Goal: Information Seeking & Learning: Understand process/instructions

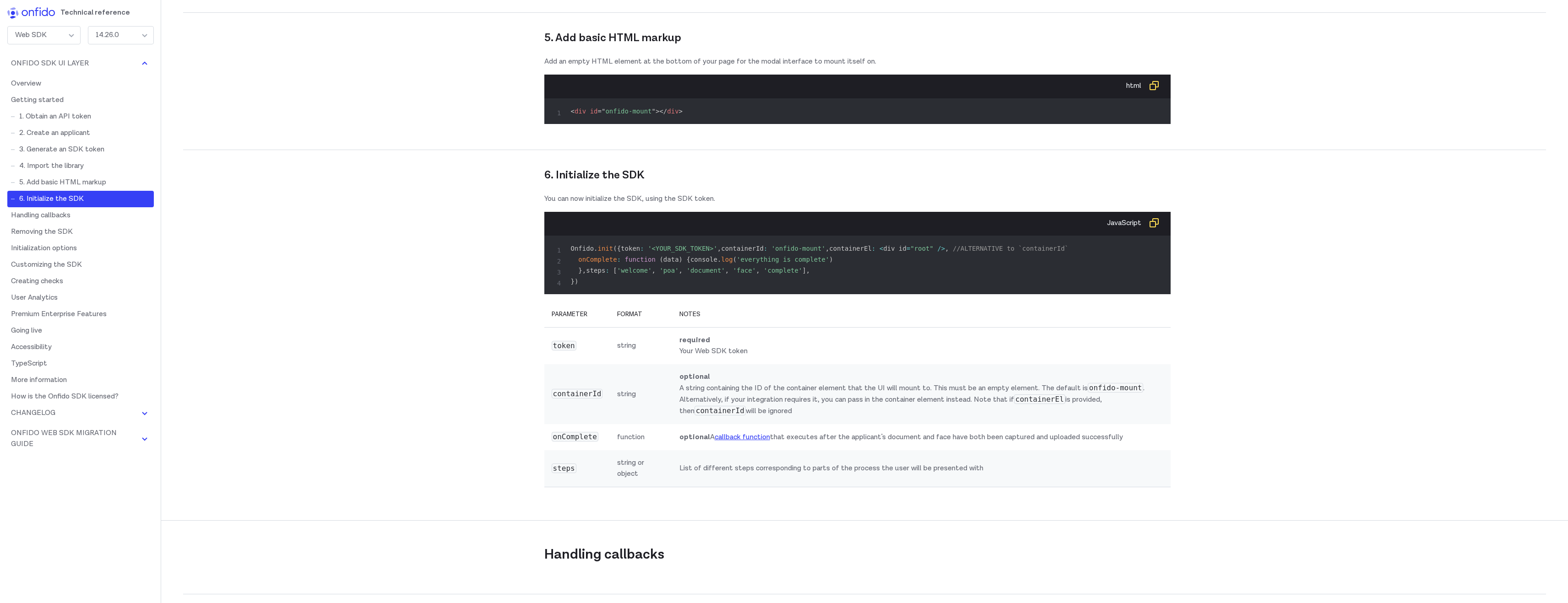
scroll to position [2853, 0]
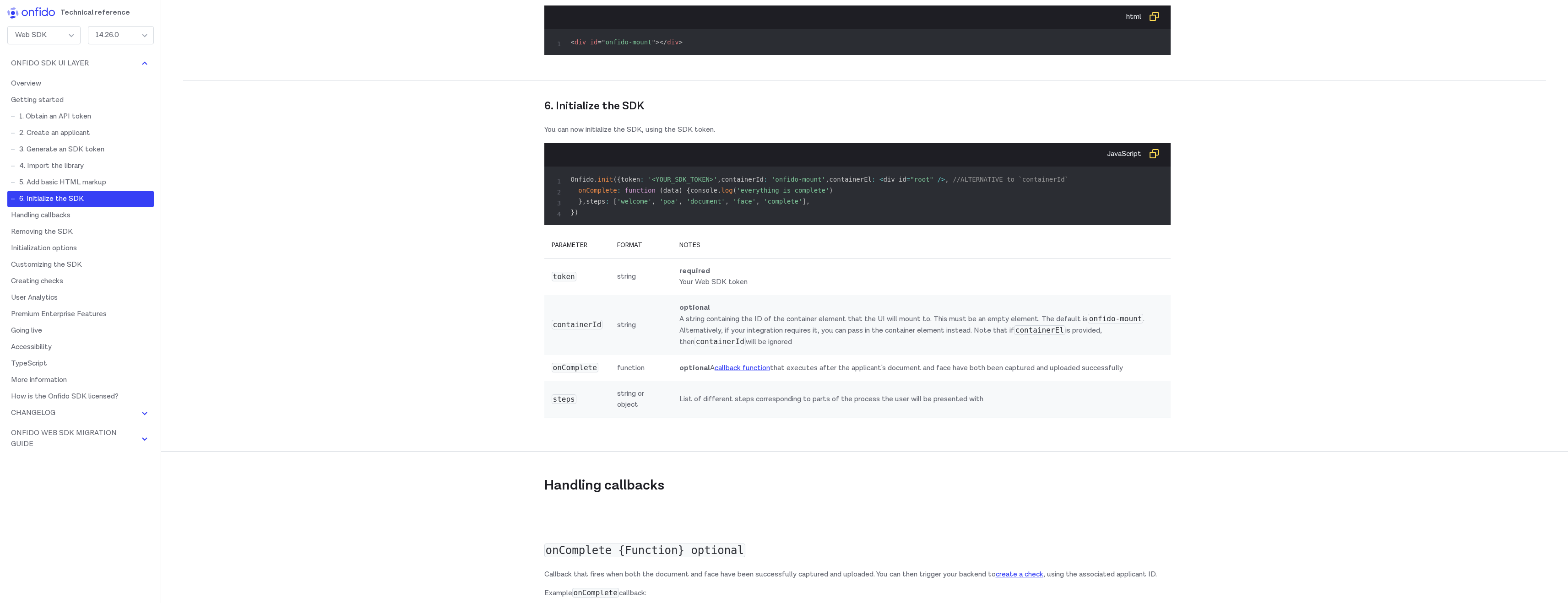
click at [741, 218] on pre "Onfido . init ( { token : '<YOUR_SDK_TOKEN>' , containerId : 'onfido-mount' , c…" at bounding box center [857, 196] width 612 height 44
click at [741, 205] on span "'face'" at bounding box center [744, 201] width 23 height 7
drag, startPoint x: 579, startPoint y: 336, endPoint x: 884, endPoint y: 348, distance: 305.2
click at [886, 218] on pre "Onfido . init ( { token : '<YOUR_SDK_TOKEN>' , containerId : 'onfido-mount' , c…" at bounding box center [857, 196] width 612 height 44
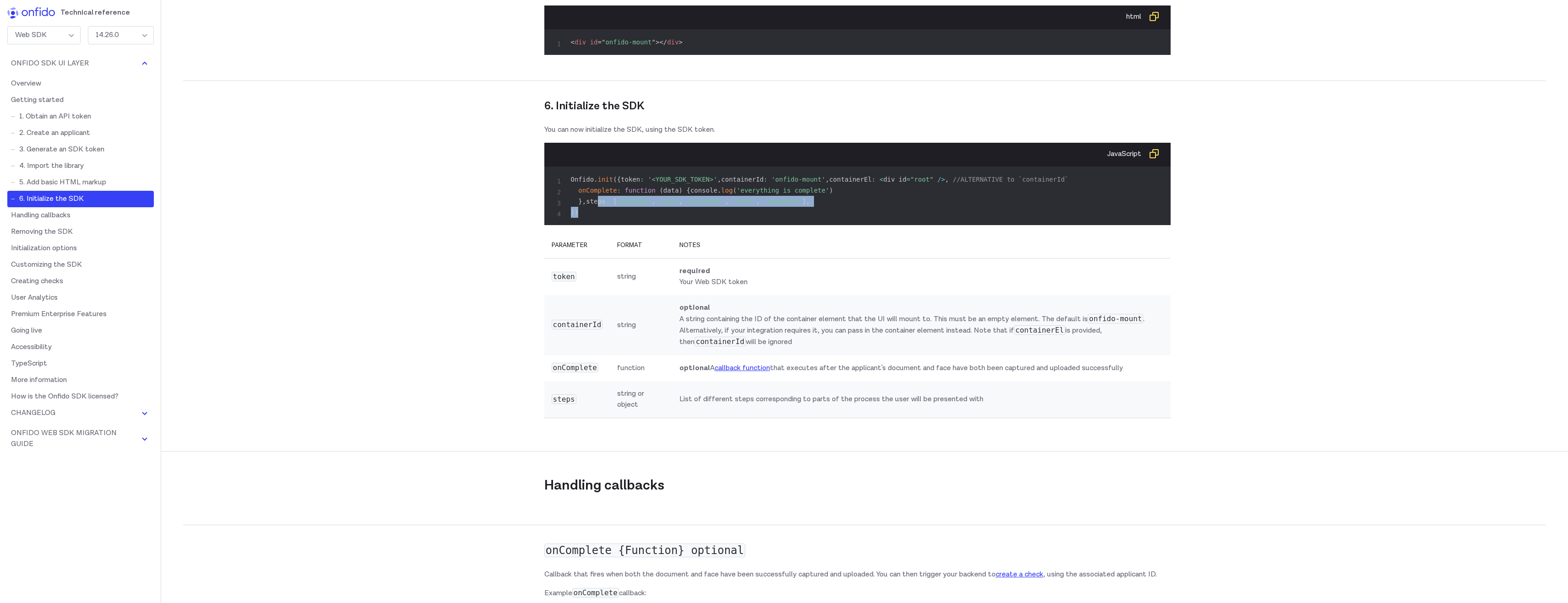
click at [693, 218] on pre "Onfido . init ( { token : '<YOUR_SDK_TOKEN>' , containerId : 'onfido-mount' , c…" at bounding box center [857, 196] width 612 height 44
click at [733, 205] on span "'face'" at bounding box center [744, 201] width 23 height 7
drag, startPoint x: 728, startPoint y: 335, endPoint x: 750, endPoint y: 335, distance: 22.0
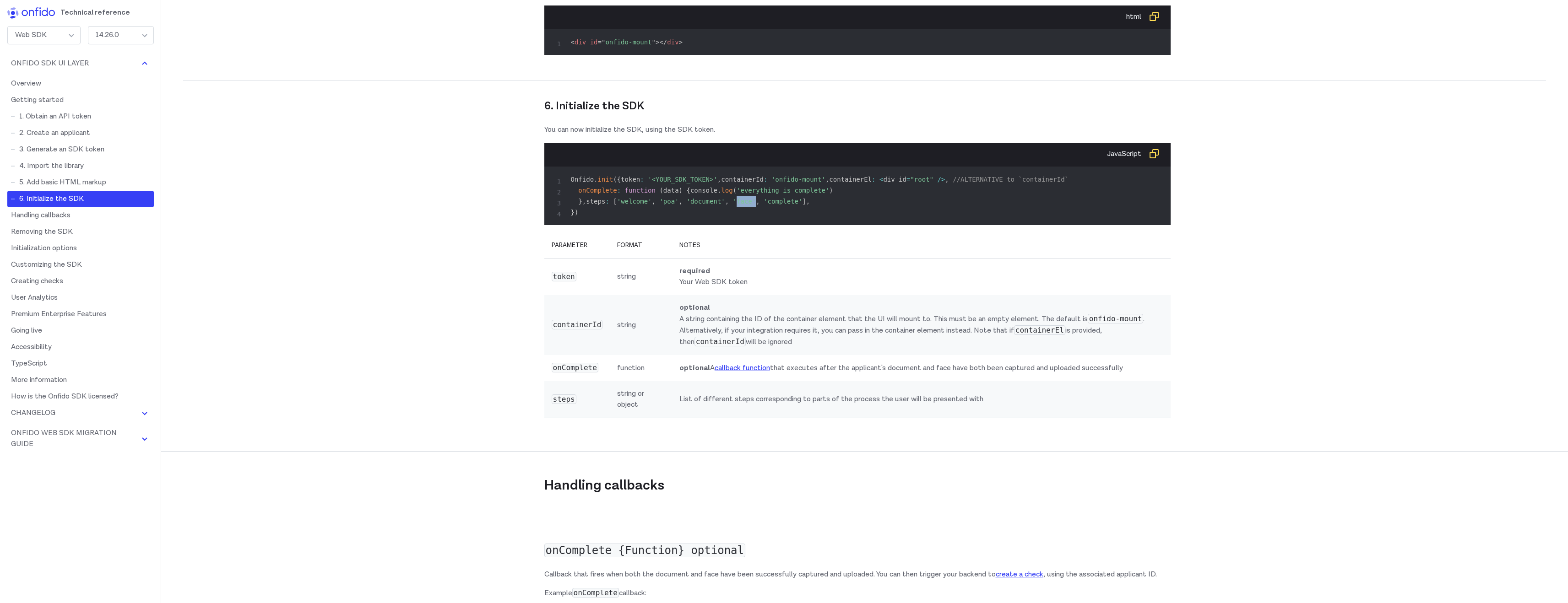
click at [750, 216] on code "Onfido . init ( { token : '<YOUR_SDK_TOKEN>' , containerId : 'onfido-mount' , c…" at bounding box center [820, 196] width 498 height 40
click at [756, 205] on span "," at bounding box center [758, 201] width 4 height 7
click at [808, 218] on pre "Onfido . init ( { token : '<YOUR_SDK_TOKEN>' , containerId : 'onfido-mount' , c…" at bounding box center [857, 196] width 612 height 44
drag, startPoint x: 804, startPoint y: 331, endPoint x: 578, endPoint y: 335, distance: 226.0
click at [577, 218] on pre "Onfido . init ( { token : '<YOUR_SDK_TOKEN>' , containerId : 'onfido-mount' , c…" at bounding box center [857, 196] width 612 height 44
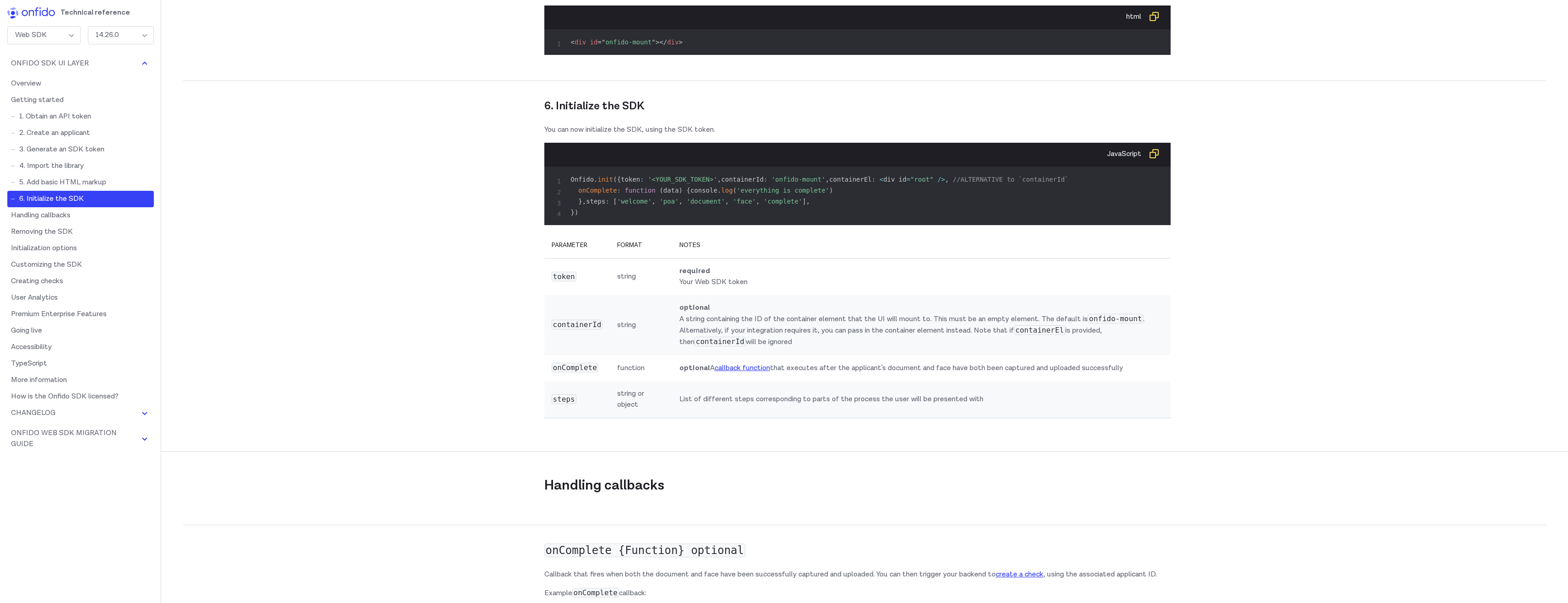
click at [723, 218] on pre "Onfido . init ( { token : '<YOUR_SDK_TOKEN>' , containerId : 'onfido-mount' , c…" at bounding box center [857, 196] width 612 height 44
drag, startPoint x: 811, startPoint y: 335, endPoint x: 607, endPoint y: 334, distance: 204.0
click at [607, 218] on pre "Onfido . init ( { token : '<YOUR_SDK_TOKEN>' , containerId : 'onfido-mount' , c…" at bounding box center [857, 196] width 612 height 44
click at [652, 205] on span "," at bounding box center [654, 201] width 4 height 7
click at [725, 205] on span "," at bounding box center [727, 201] width 4 height 7
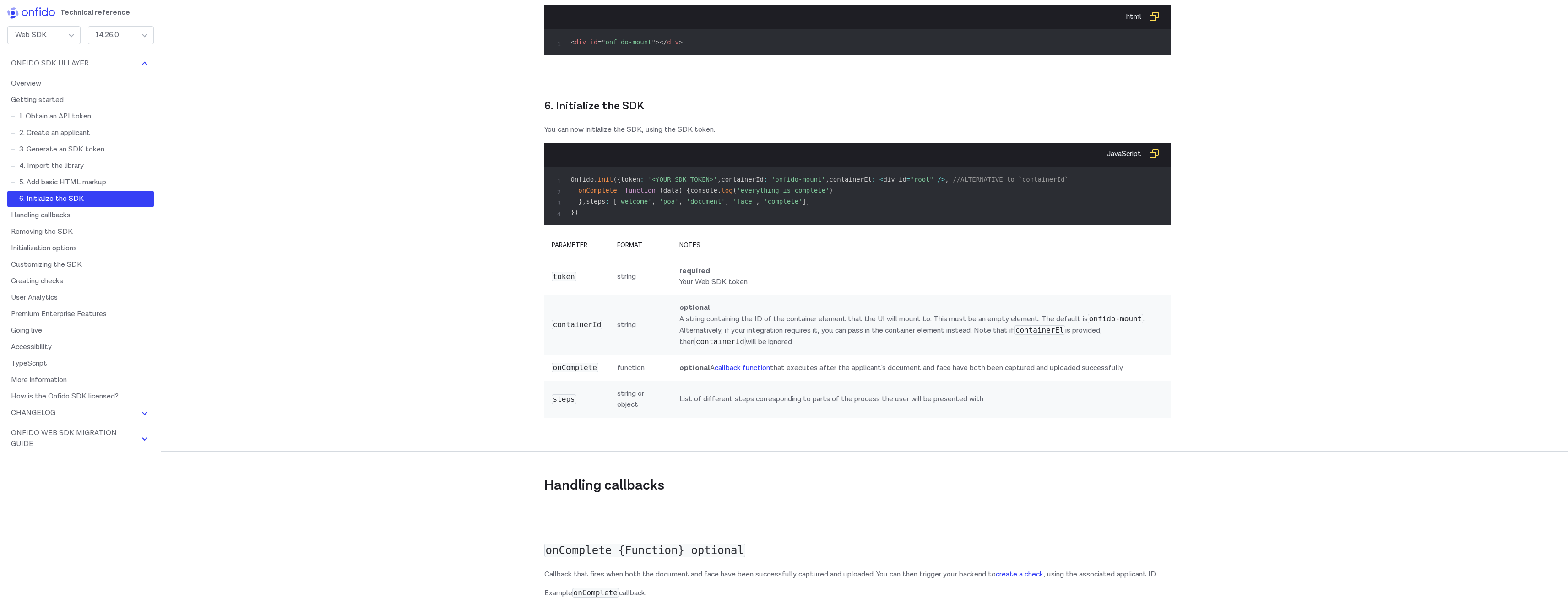
click at [756, 205] on span "," at bounding box center [758, 201] width 4 height 7
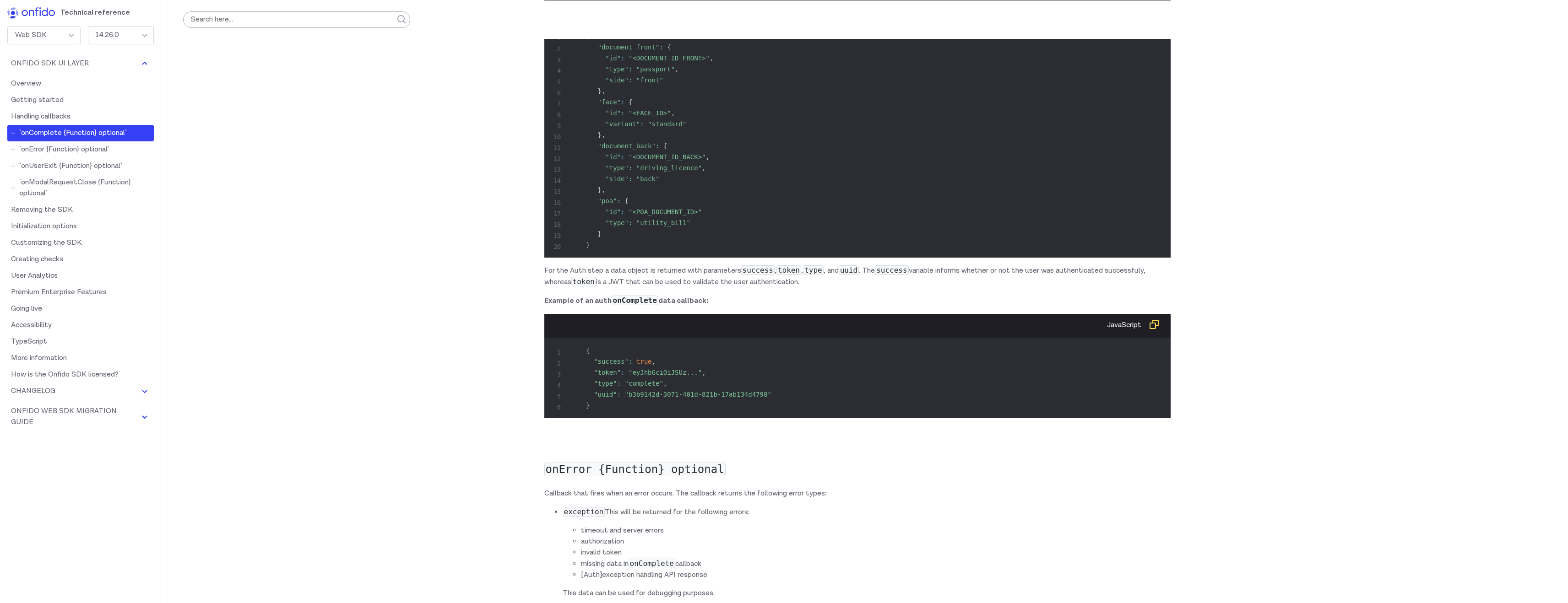
scroll to position [3568, 0]
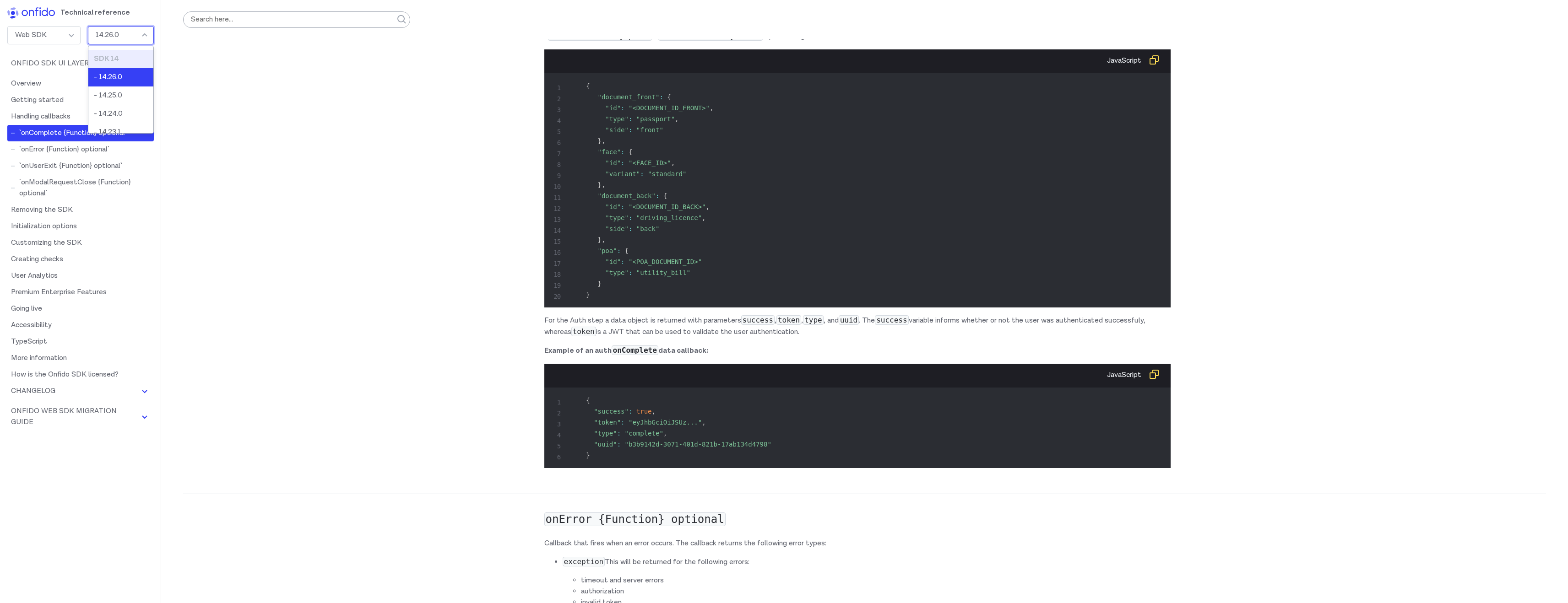
click at [149, 40] on div "14.26.0" at bounding box center [121, 35] width 66 height 18
click at [122, 102] on li "- 6.3.0" at bounding box center [121, 102] width 65 height 18
